Goal: Task Accomplishment & Management: Manage account settings

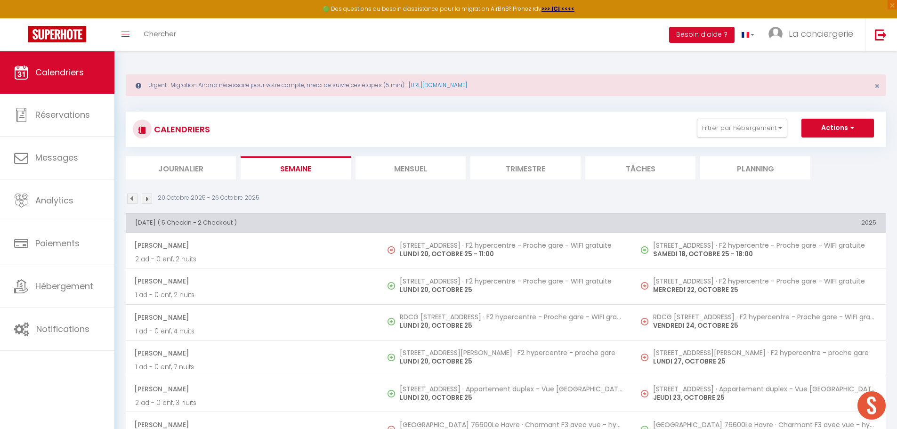
drag, startPoint x: 421, startPoint y: 180, endPoint x: 412, endPoint y: 160, distance: 21.5
click at [412, 160] on li "Mensuel" at bounding box center [410, 167] width 110 height 23
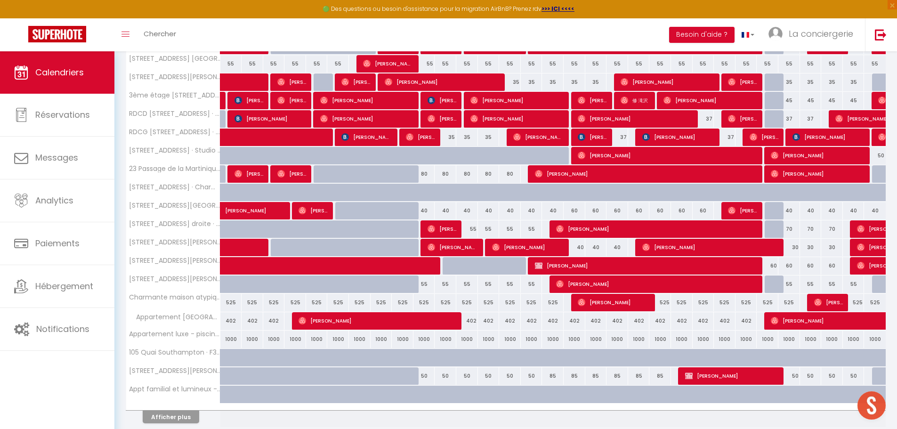
scroll to position [255, 0]
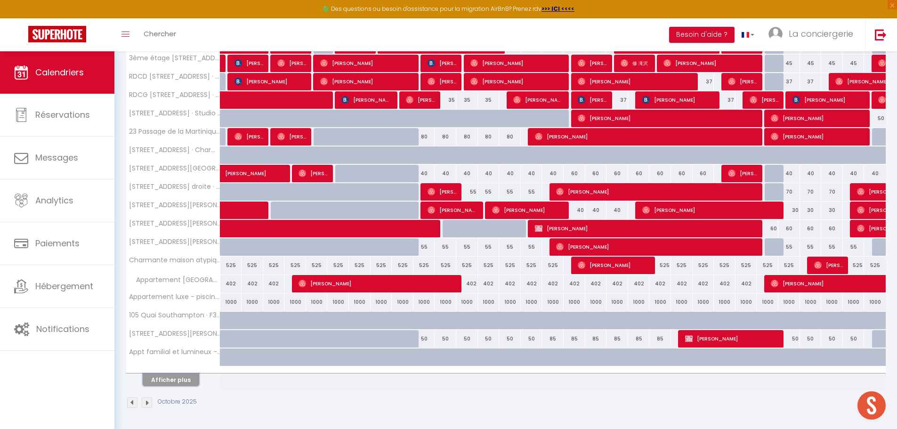
click at [160, 382] on button "Afficher plus" at bounding box center [171, 379] width 56 height 13
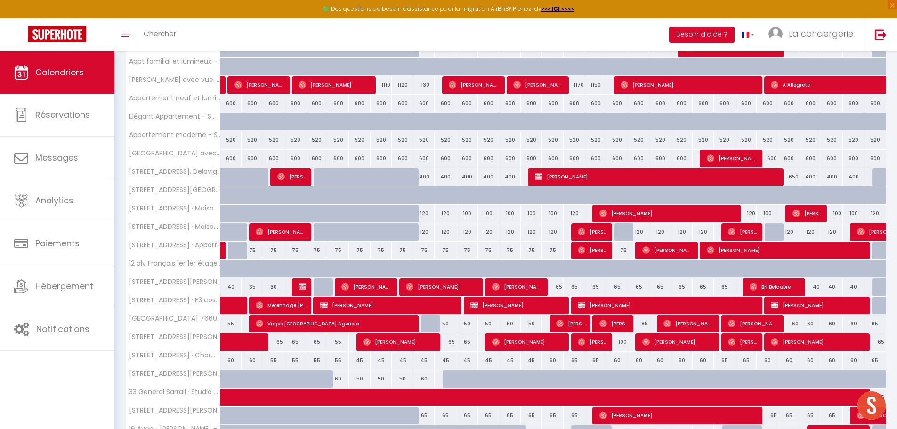
scroll to position [622, 0]
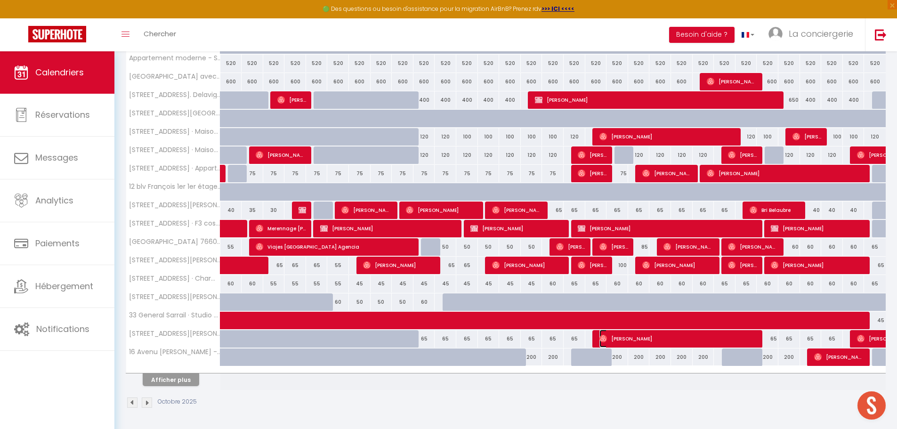
click at [752, 344] on span "[PERSON_NAME]" at bounding box center [678, 339] width 159 height 18
select select "OK"
select select
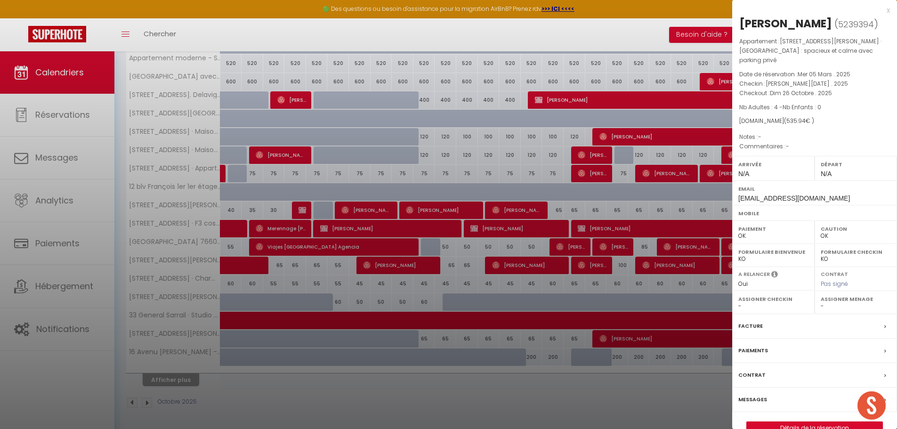
click at [694, 398] on div at bounding box center [448, 214] width 897 height 429
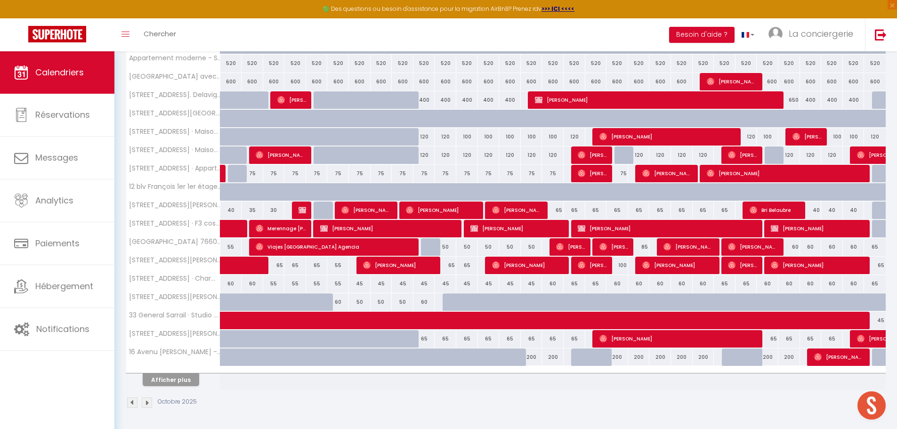
click at [771, 339] on div "65" at bounding box center [767, 338] width 22 height 17
type input "65"
select select "1"
type input "Dim 26 Octobre 2025"
type input "Lun 27 Octobre 2025"
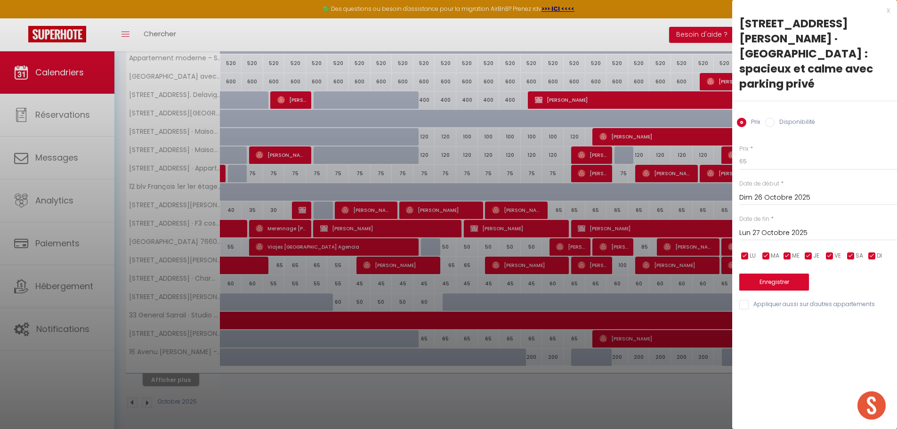
click at [772, 118] on input "Disponibilité" at bounding box center [769, 122] width 9 height 9
radio input "true"
radio input "false"
click at [754, 153] on select "Disponible Indisponible" at bounding box center [818, 162] width 158 height 18
select select "0"
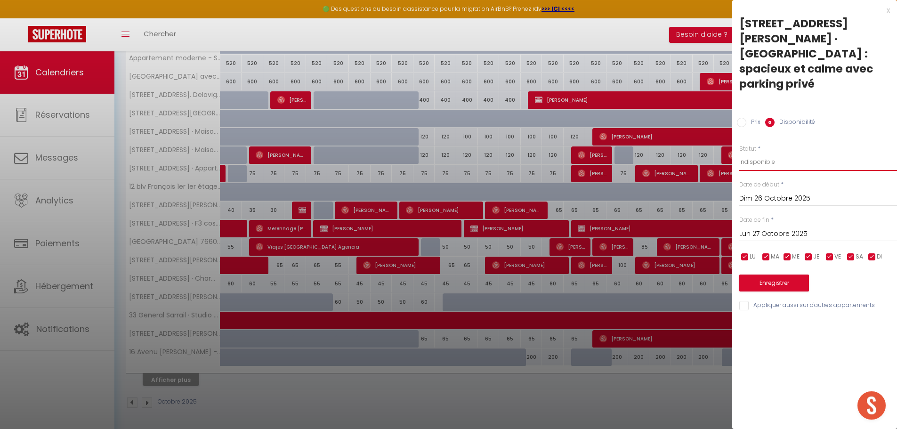
click at [739, 153] on select "Disponible Indisponible" at bounding box center [818, 162] width 158 height 18
click at [766, 274] on button "Enregistrer" at bounding box center [774, 282] width 70 height 17
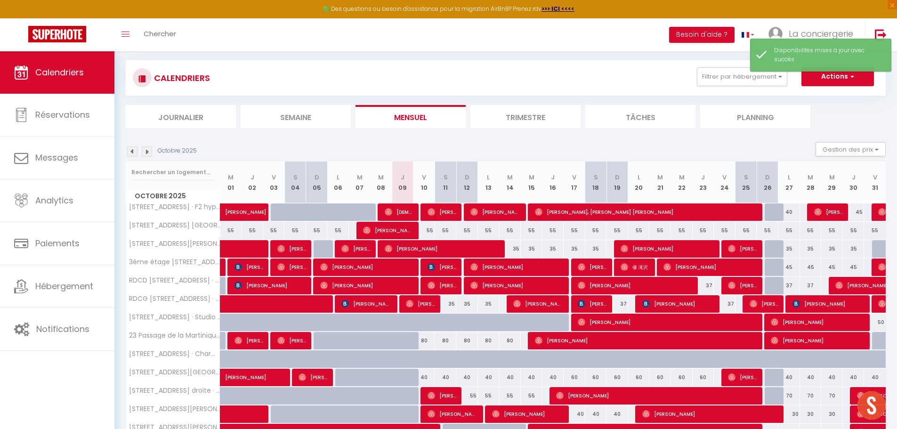
scroll to position [255, 0]
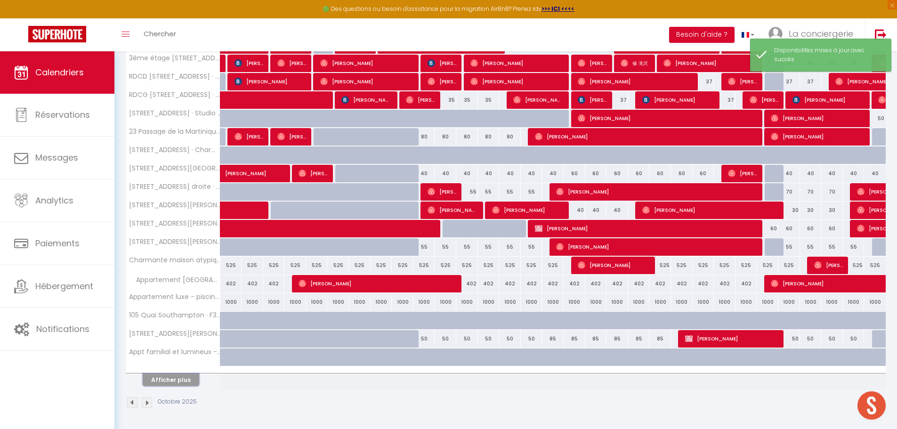
click at [162, 378] on button "Afficher plus" at bounding box center [171, 379] width 56 height 13
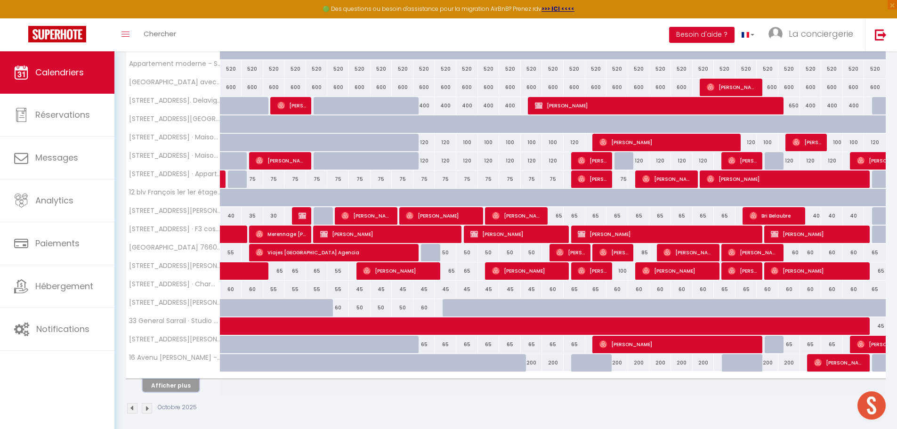
scroll to position [622, 0]
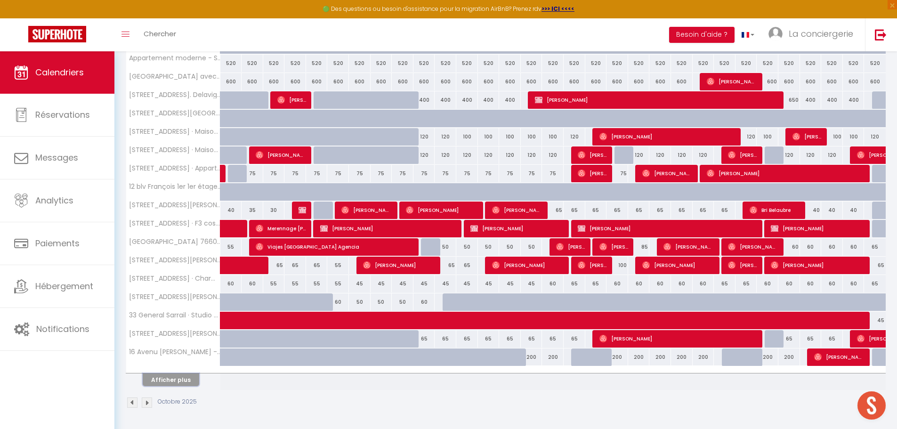
click at [171, 380] on button "Afficher plus" at bounding box center [171, 379] width 56 height 13
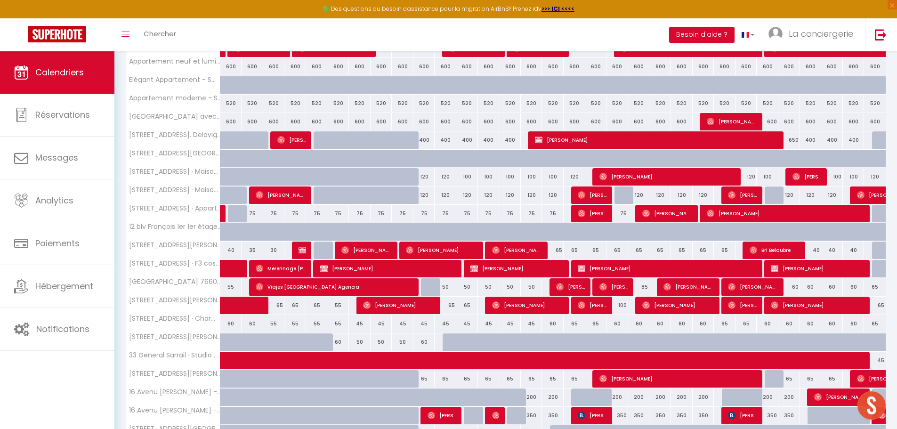
scroll to position [582, 0]
click at [742, 286] on span "[PERSON_NAME]" at bounding box center [753, 287] width 50 height 18
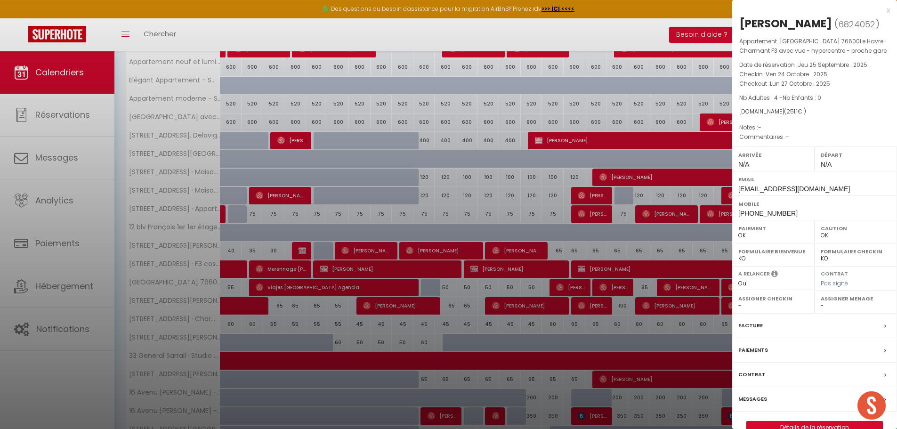
click at [670, 315] on div at bounding box center [448, 214] width 897 height 429
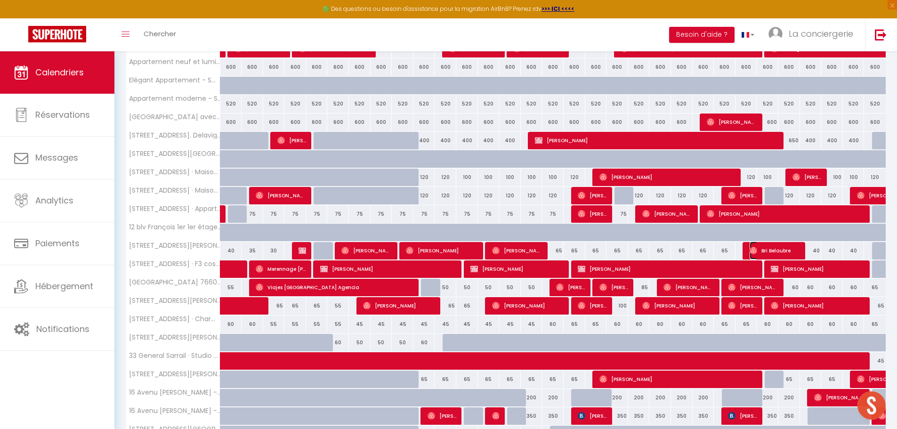
click at [775, 250] on span "Bri Belaubre" at bounding box center [774, 250] width 50 height 18
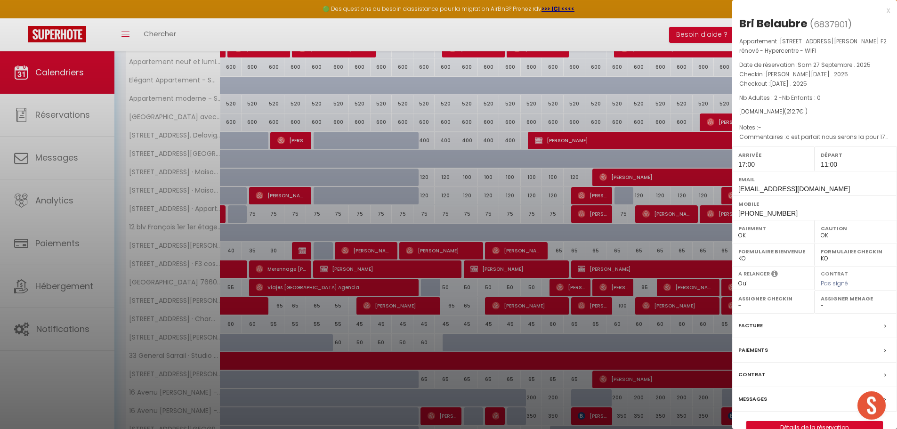
click at [652, 254] on div at bounding box center [448, 214] width 897 height 429
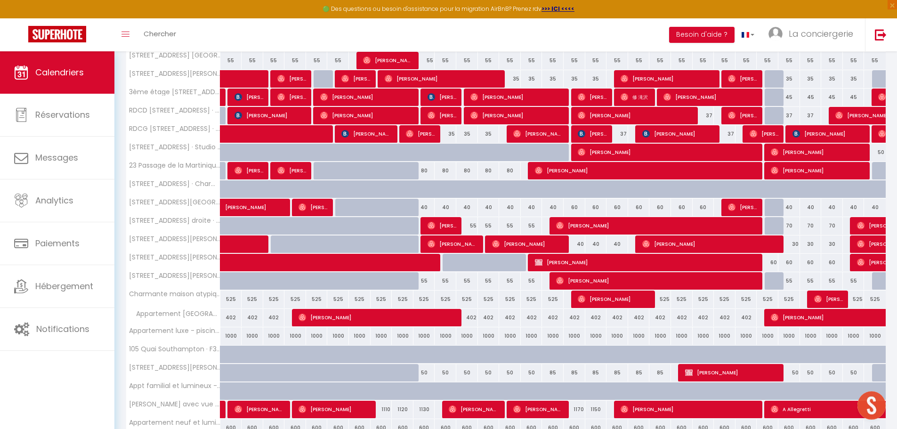
scroll to position [0, 0]
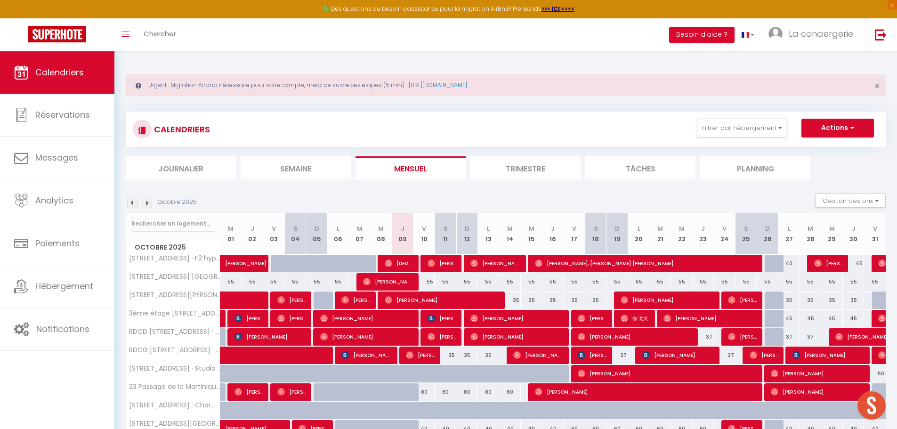
click at [279, 163] on li "Semaine" at bounding box center [296, 167] width 110 height 23
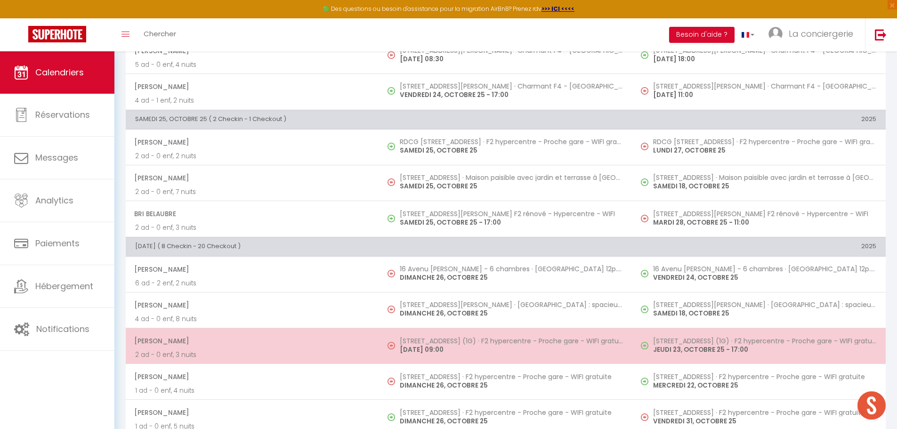
scroll to position [1235, 0]
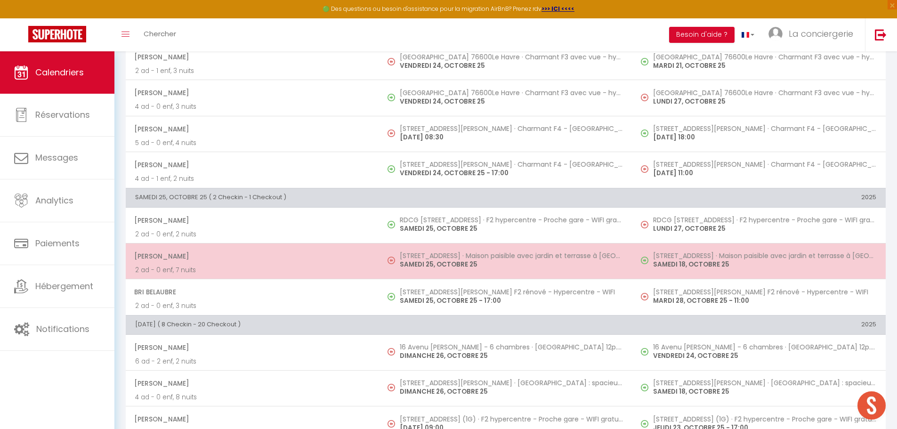
click at [426, 268] on p "SAMEDI 25, OCTOBRE 25" at bounding box center [511, 264] width 223 height 10
select select "29646"
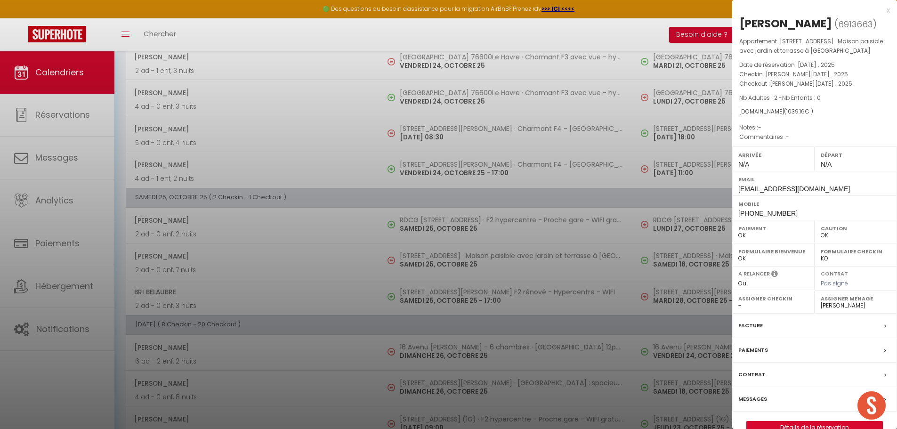
click at [405, 291] on div at bounding box center [448, 214] width 897 height 429
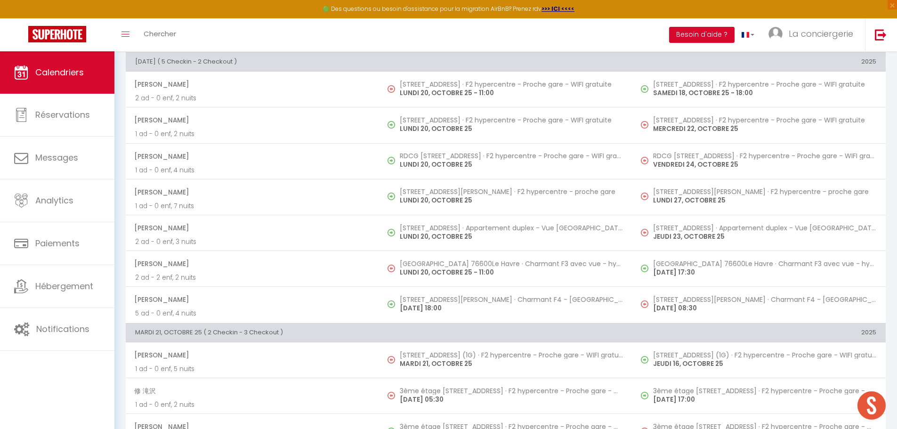
scroll to position [161, 0]
